Goal: Find specific page/section: Find specific page/section

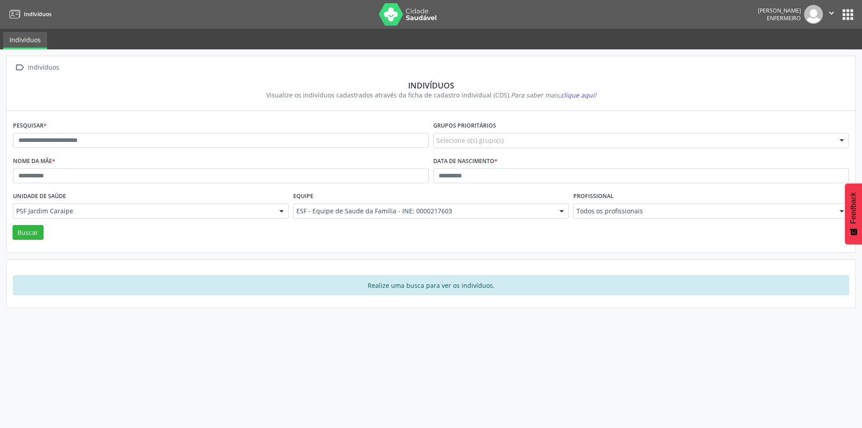
click at [847, 15] on button "apps" at bounding box center [848, 15] width 16 height 16
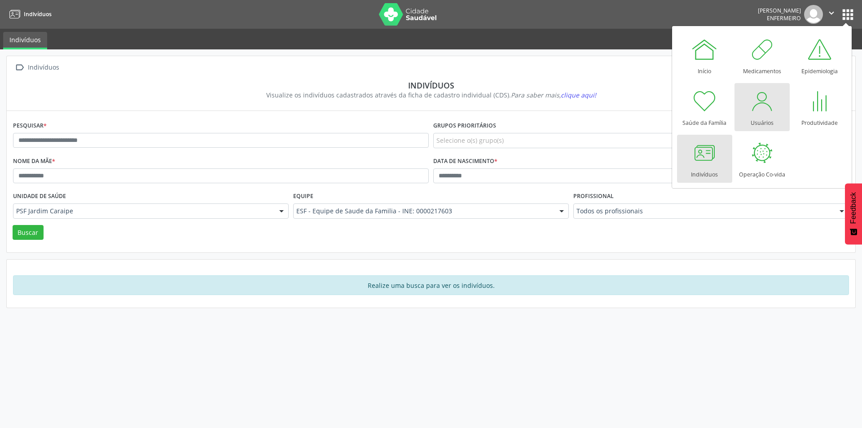
click at [768, 112] on div at bounding box center [762, 101] width 27 height 27
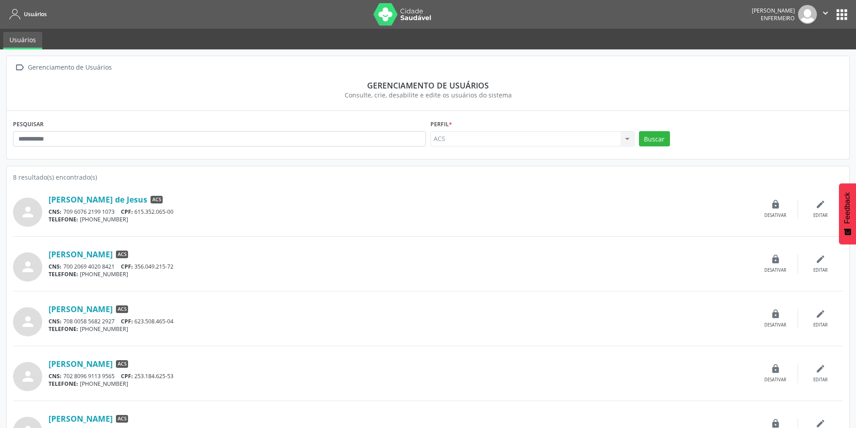
click at [653, 263] on div "CNS: 700 2069 4020 8421 CPF: 356.049.215-72" at bounding box center [401, 267] width 704 height 8
click at [110, 252] on link "[PERSON_NAME]" at bounding box center [81, 254] width 64 height 10
